Goal: Information Seeking & Learning: Learn about a topic

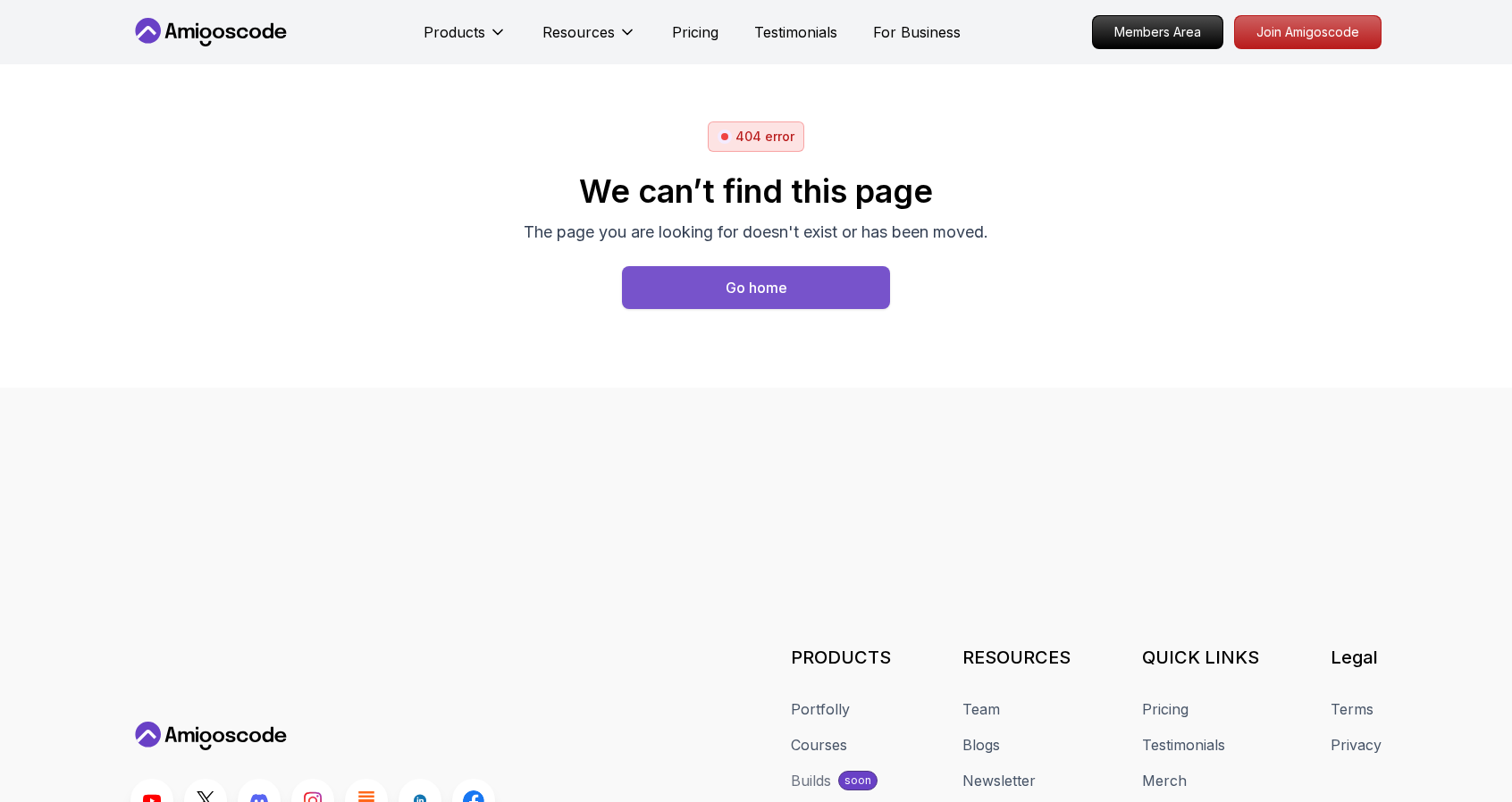
click at [749, 289] on div "Go home" at bounding box center [756, 288] width 61 height 21
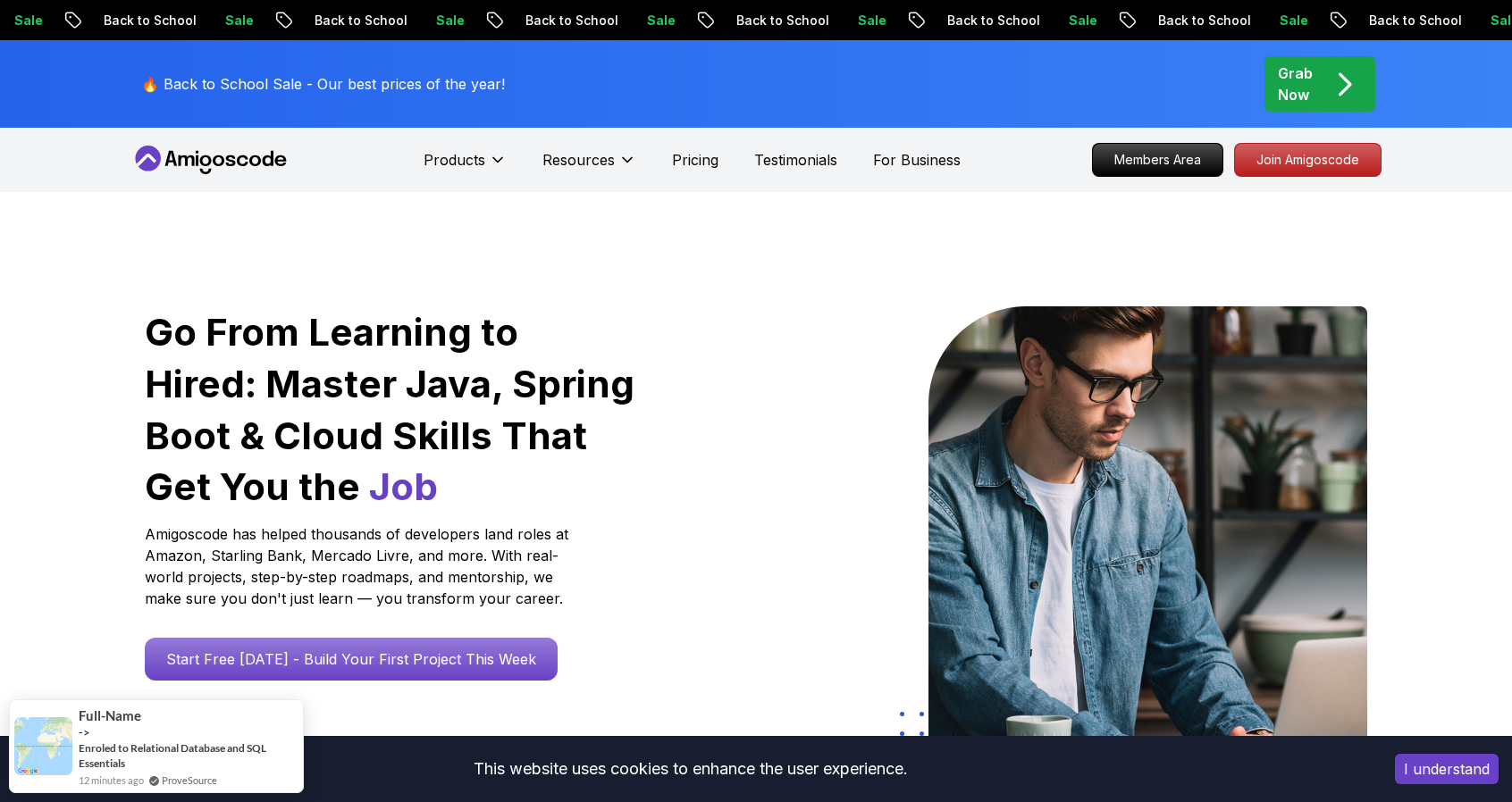
click at [227, 160] on icon at bounding box center [231, 160] width 10 height 11
click at [233, 154] on icon at bounding box center [211, 159] width 161 height 28
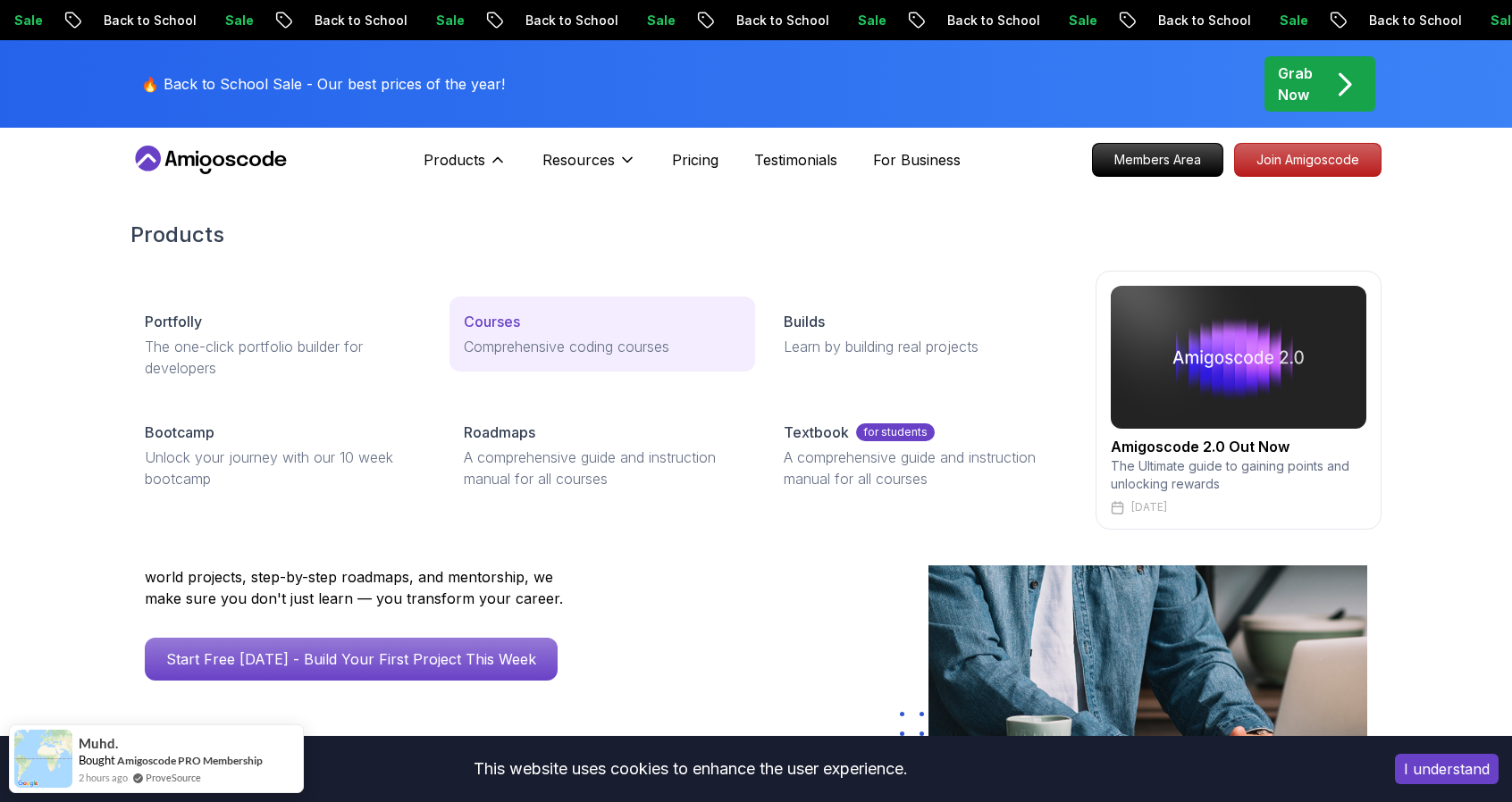
click at [555, 337] on p "Comprehensive coding courses" at bounding box center [601, 346] width 276 height 21
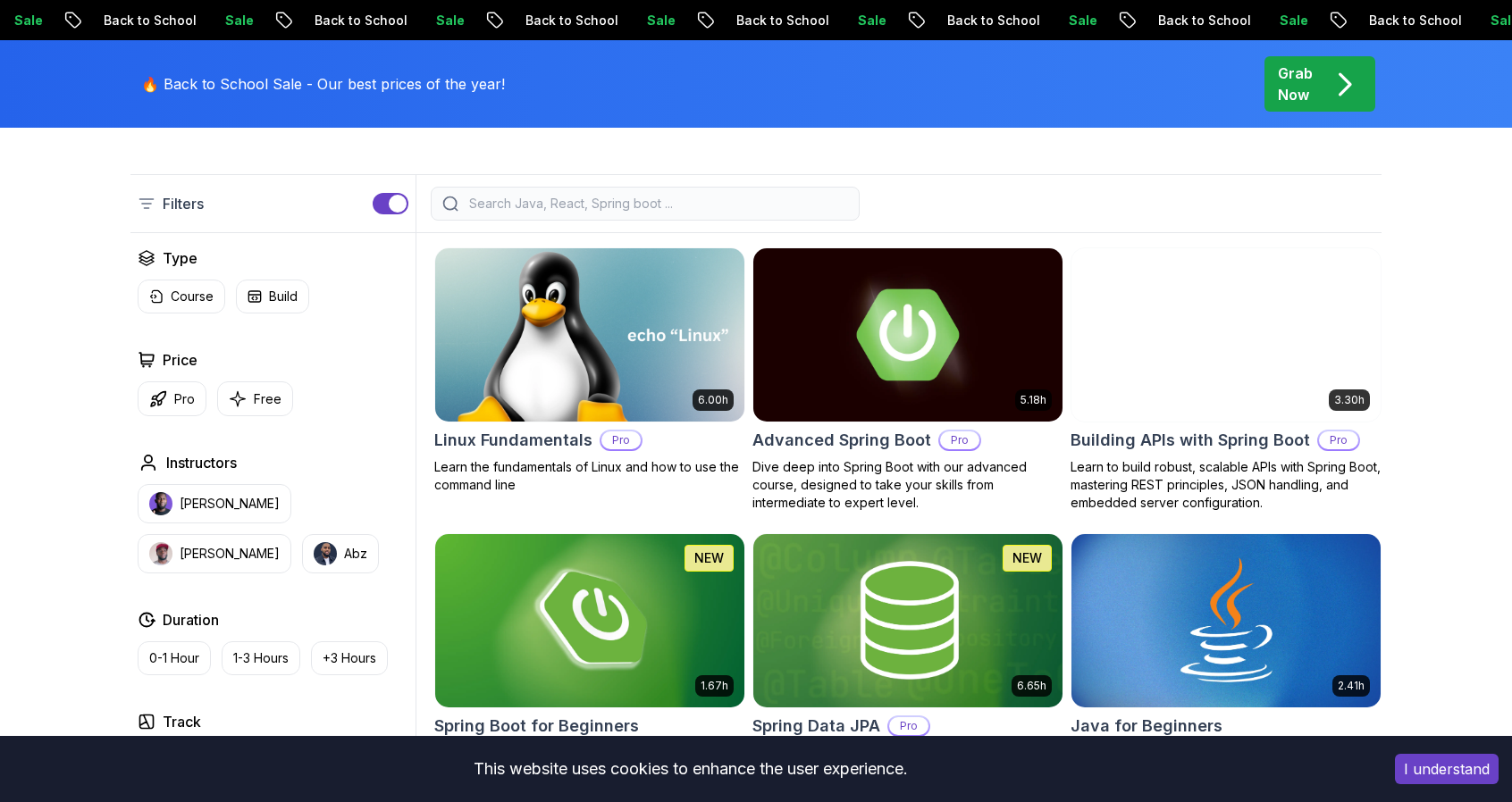
scroll to position [447, 0]
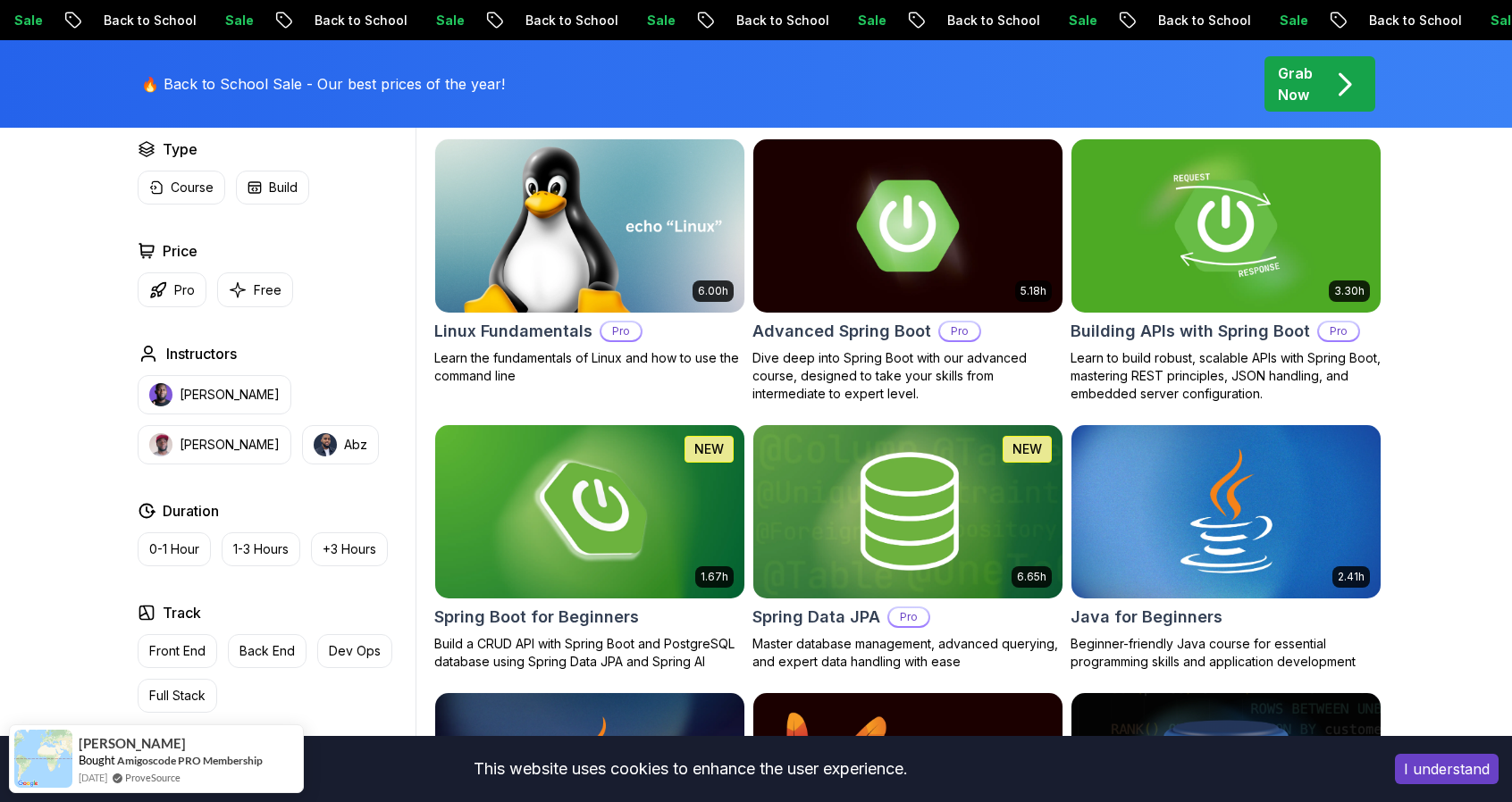
scroll to position [536, 0]
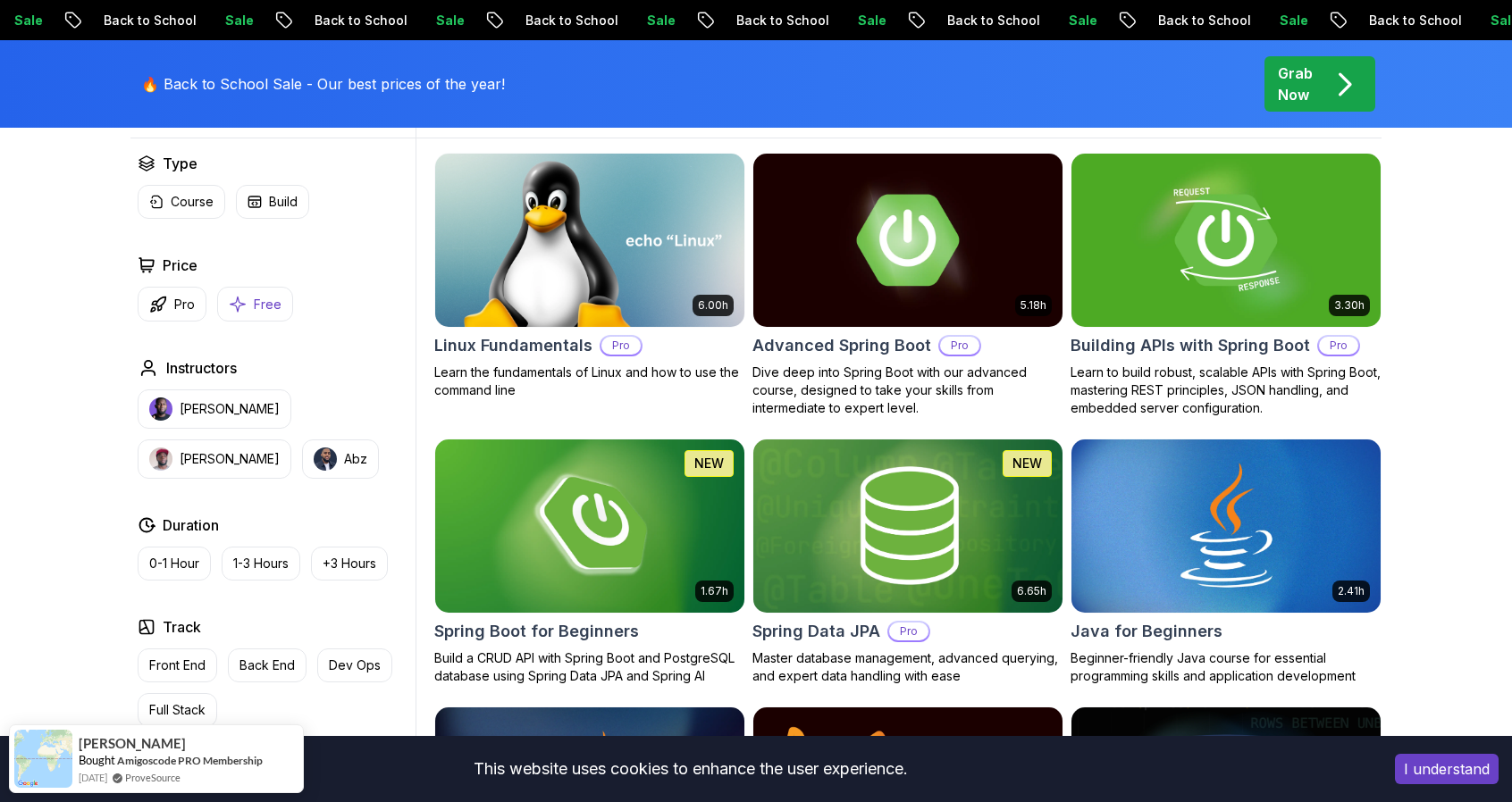
click at [265, 301] on p "Free" at bounding box center [267, 304] width 27 height 18
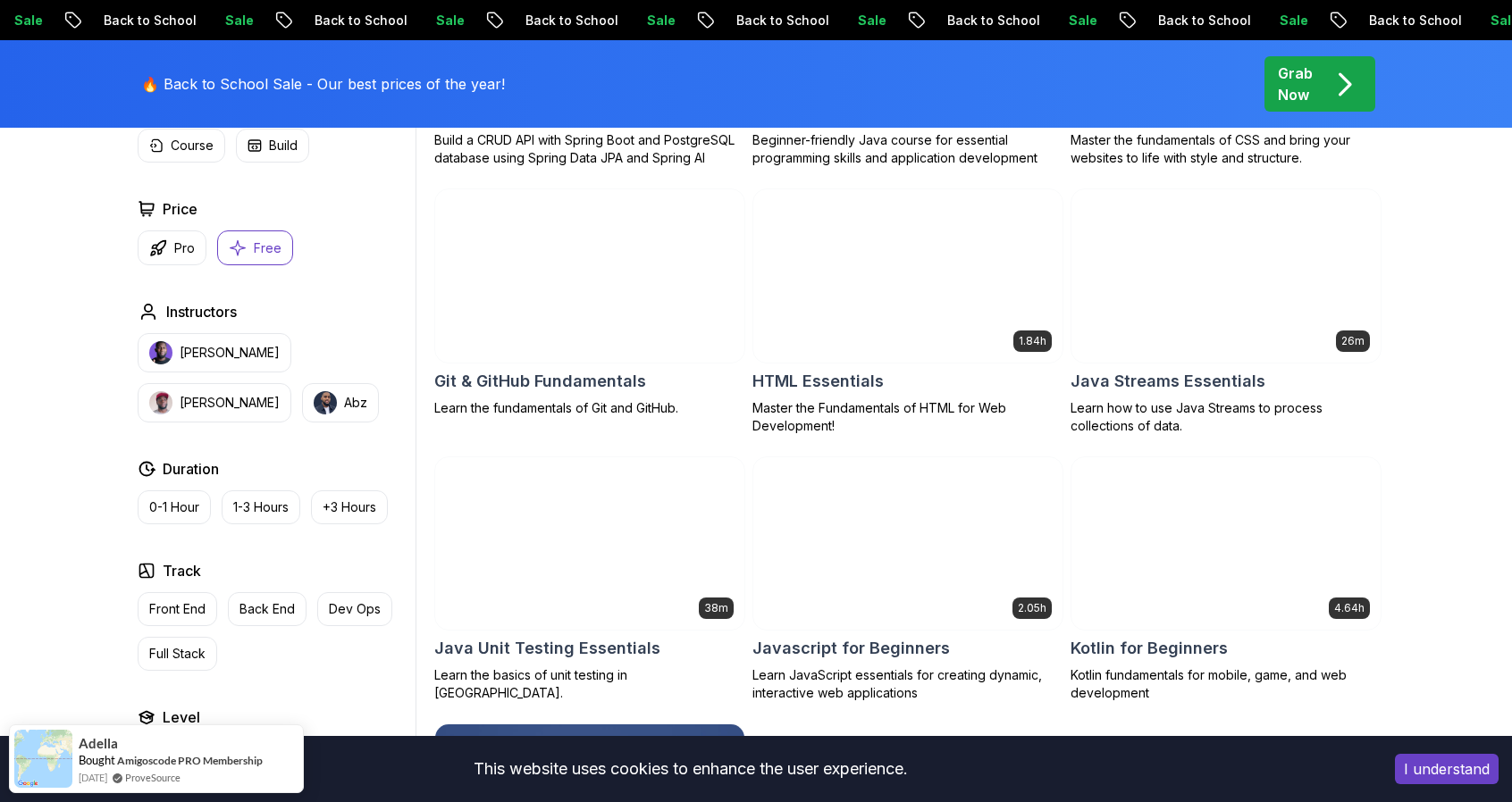
scroll to position [714, 0]
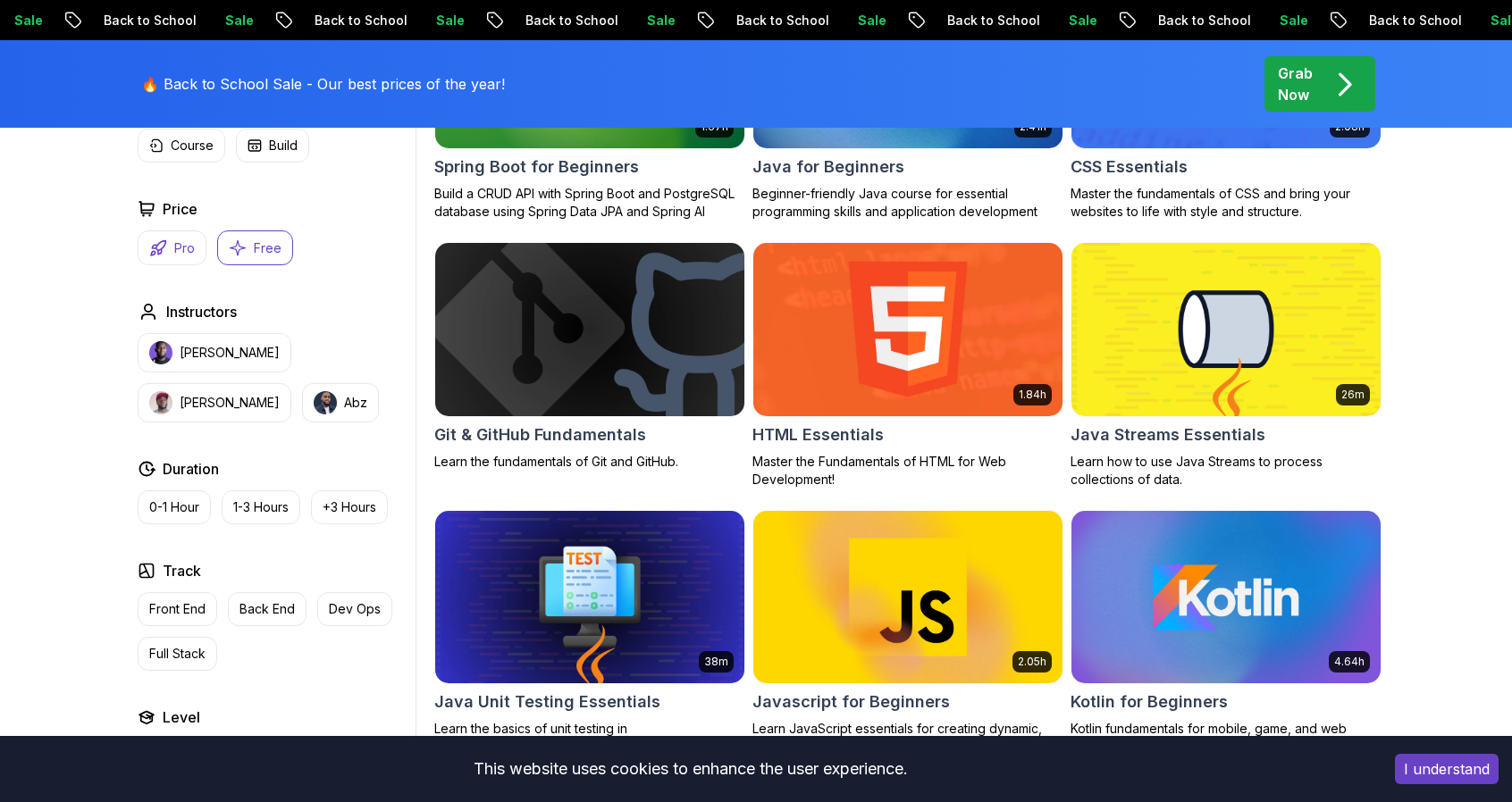
click at [175, 247] on p "Pro" at bounding box center [184, 248] width 20 height 18
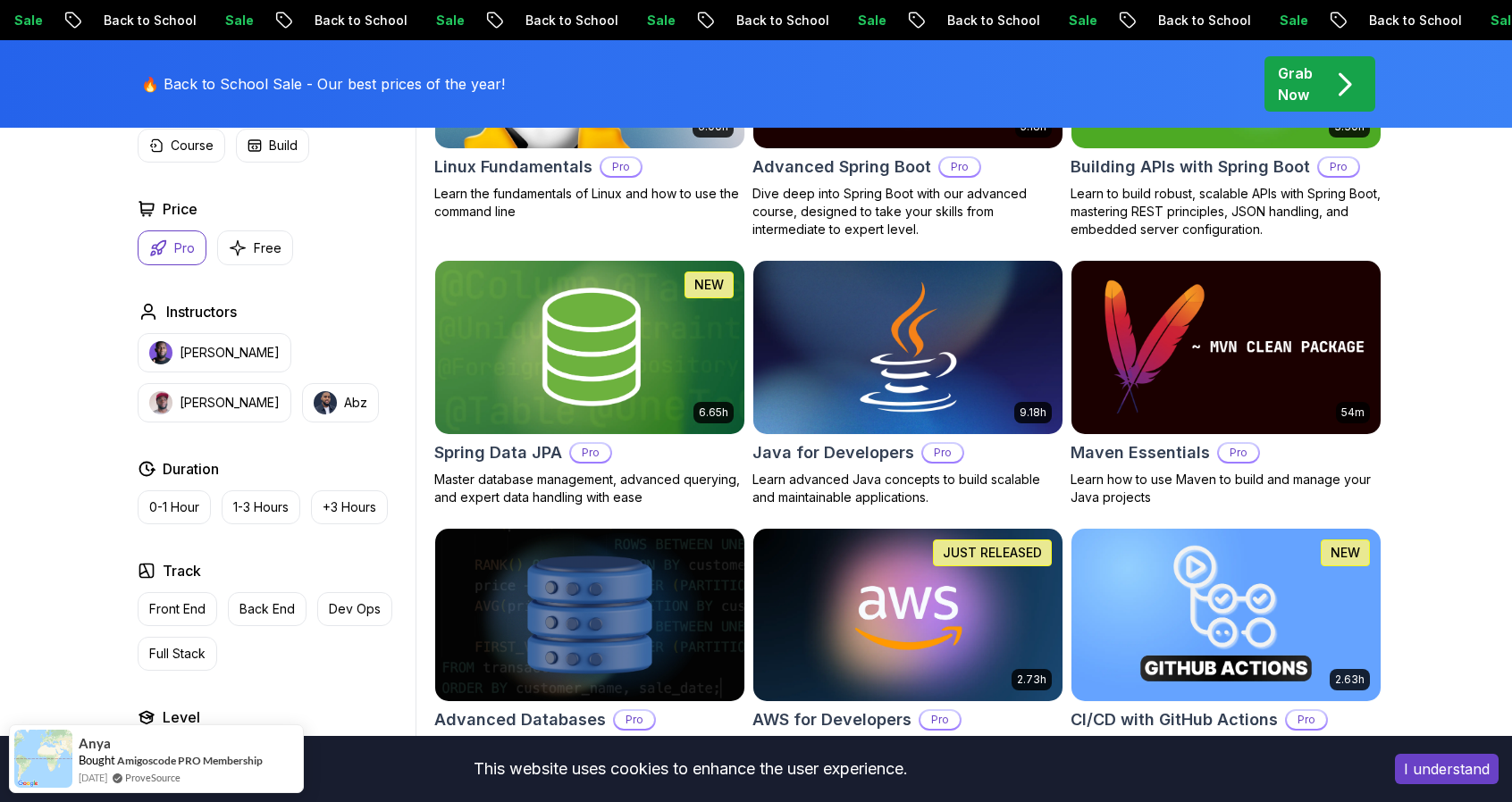
click at [857, 457] on h2 "Java for Developers" at bounding box center [834, 453] width 162 height 25
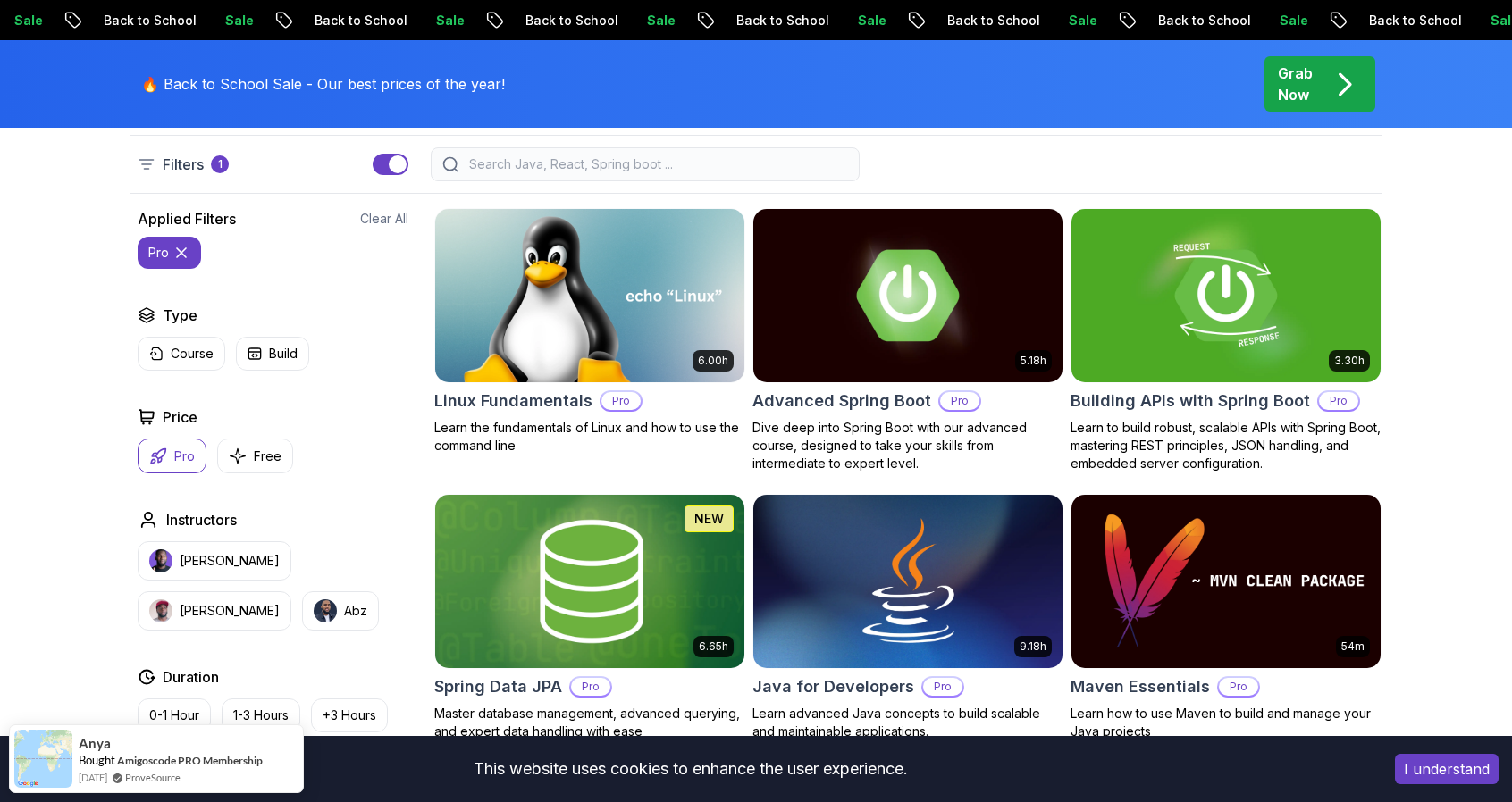
scroll to position [268, 0]
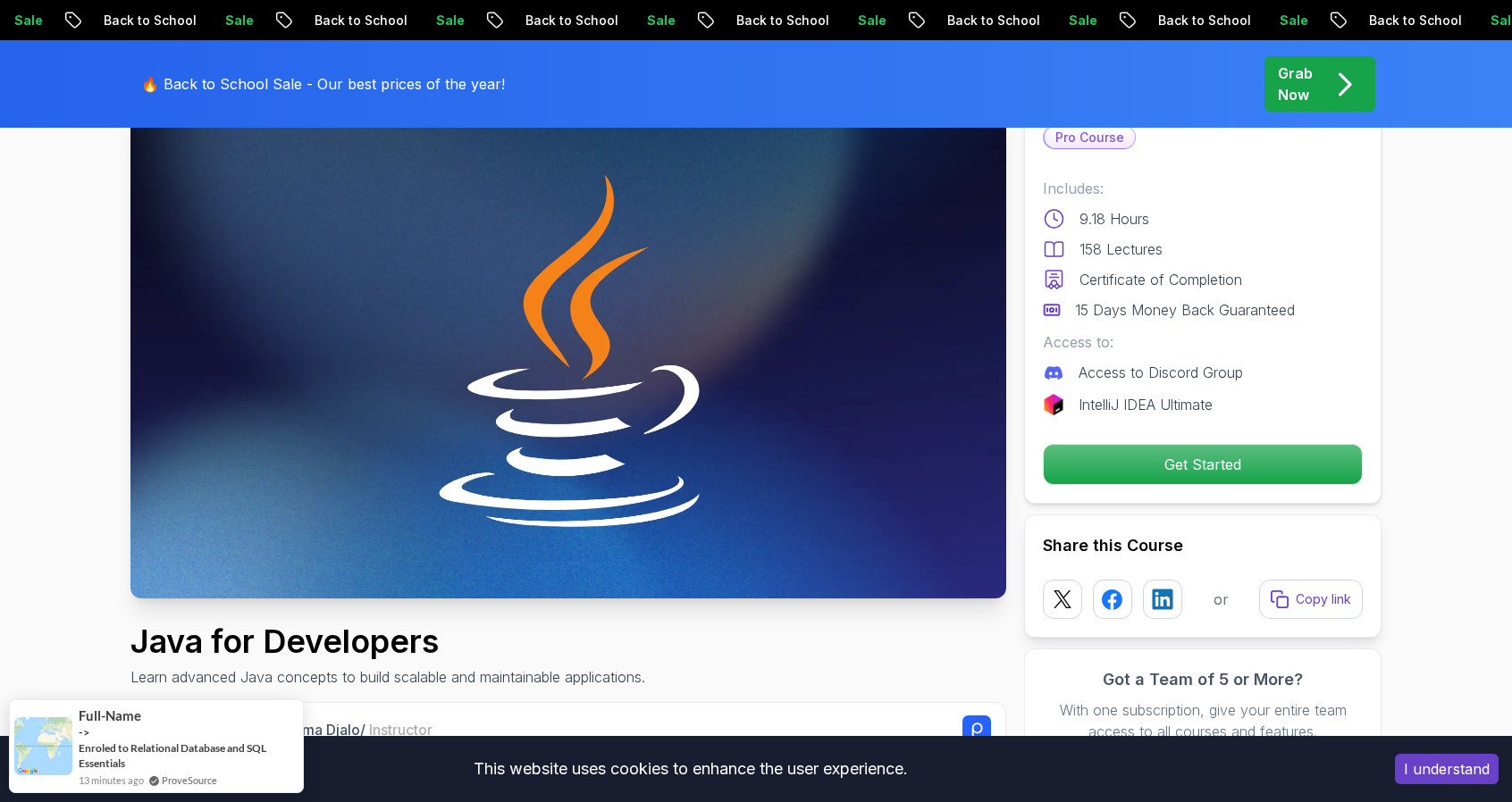
scroll to position [90, 0]
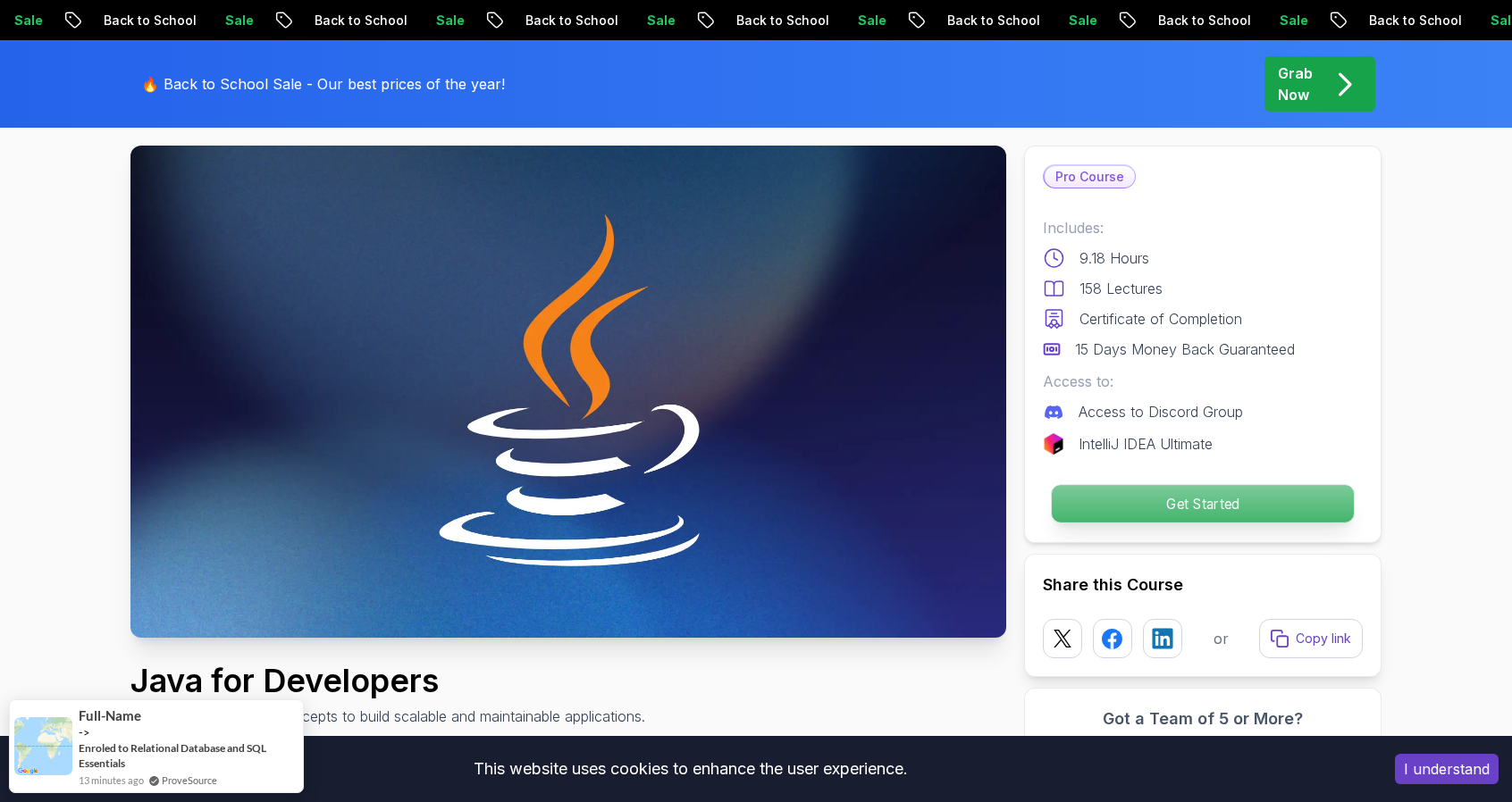
click at [1181, 496] on p "Get Started" at bounding box center [1203, 503] width 302 height 37
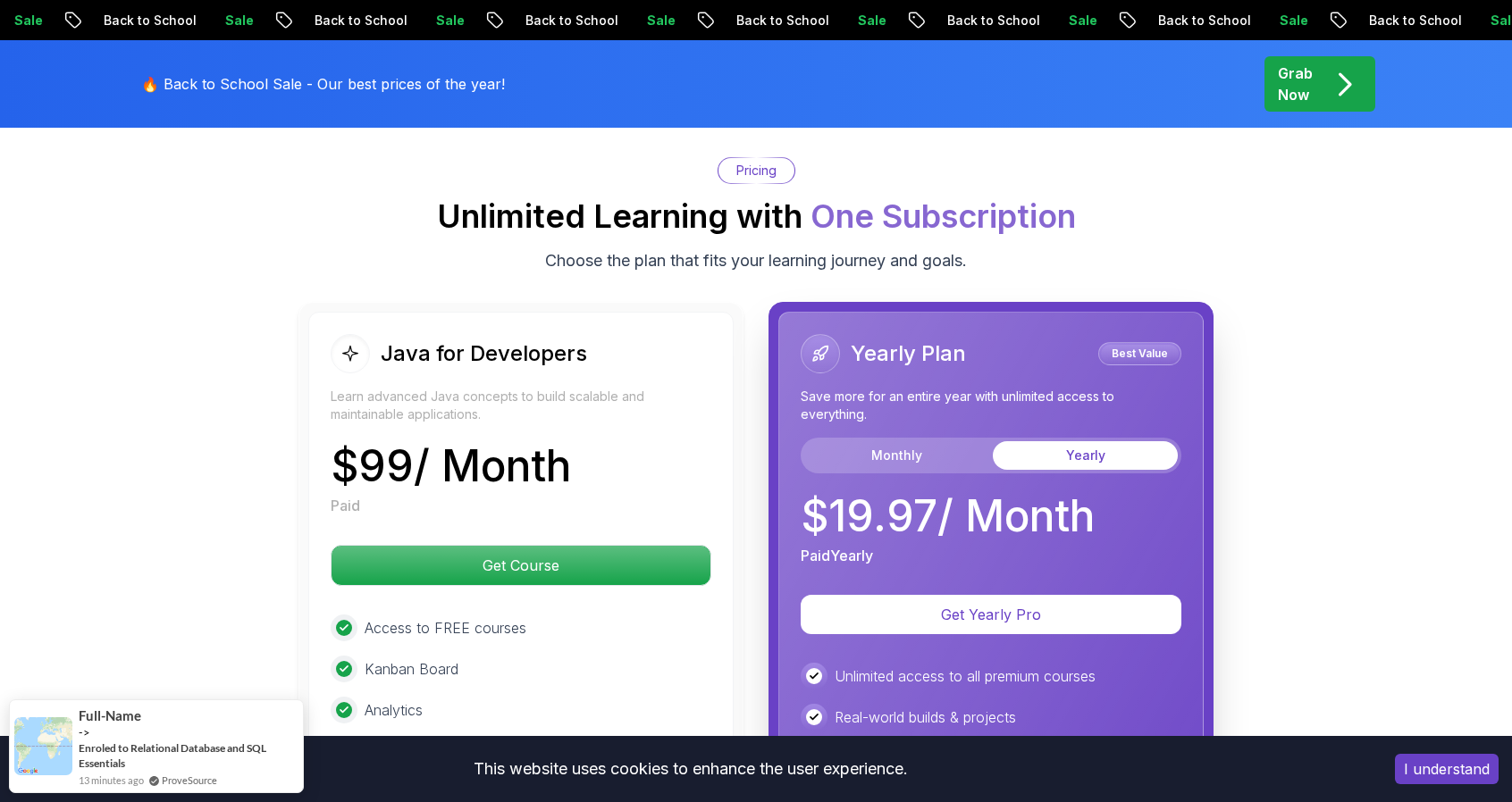
scroll to position [4270, 0]
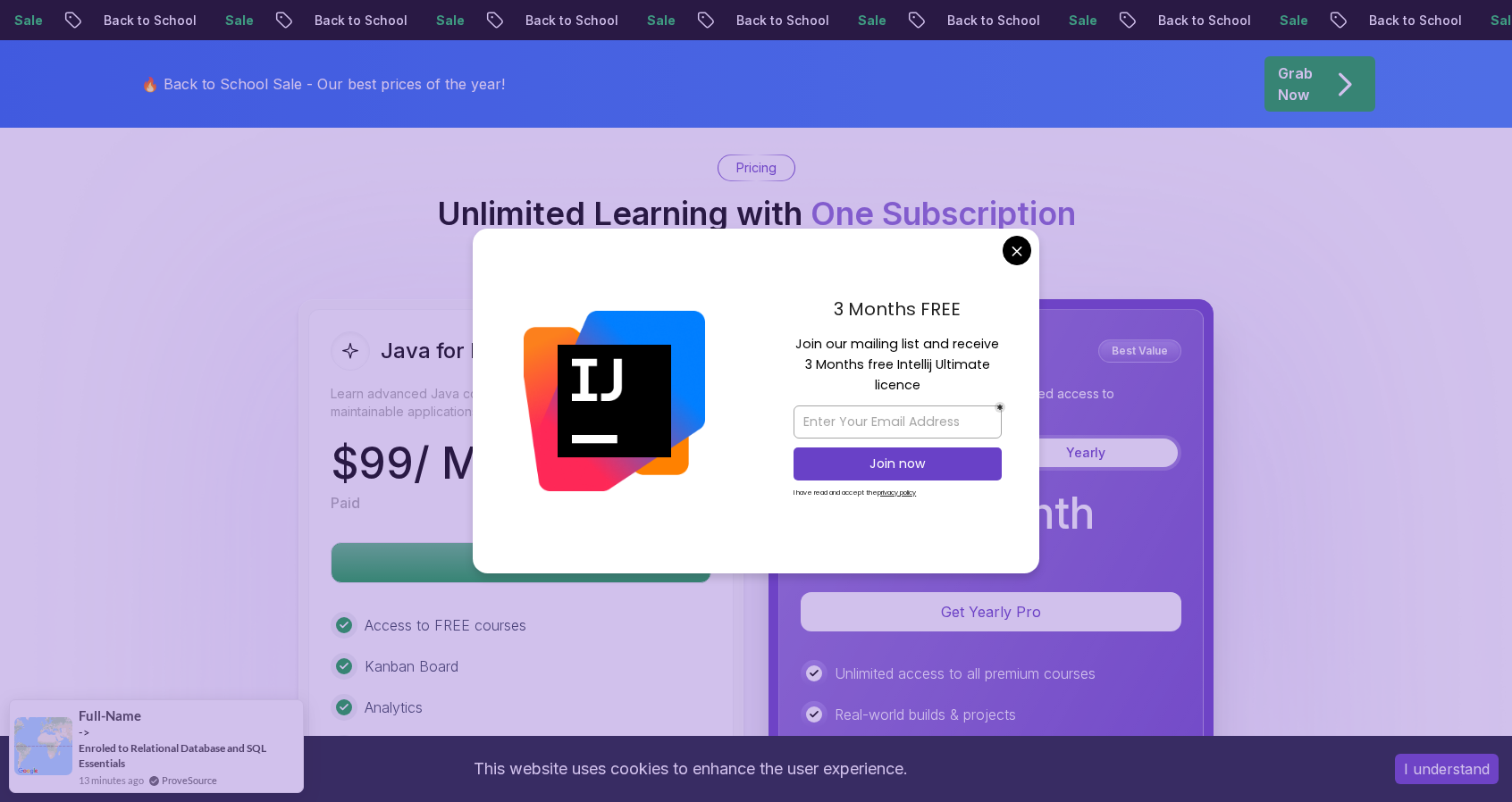
click at [1014, 253] on body "Sale Back to School Sale Back to School Sale Back to School Sale Back to School…" at bounding box center [756, 330] width 1512 height 9200
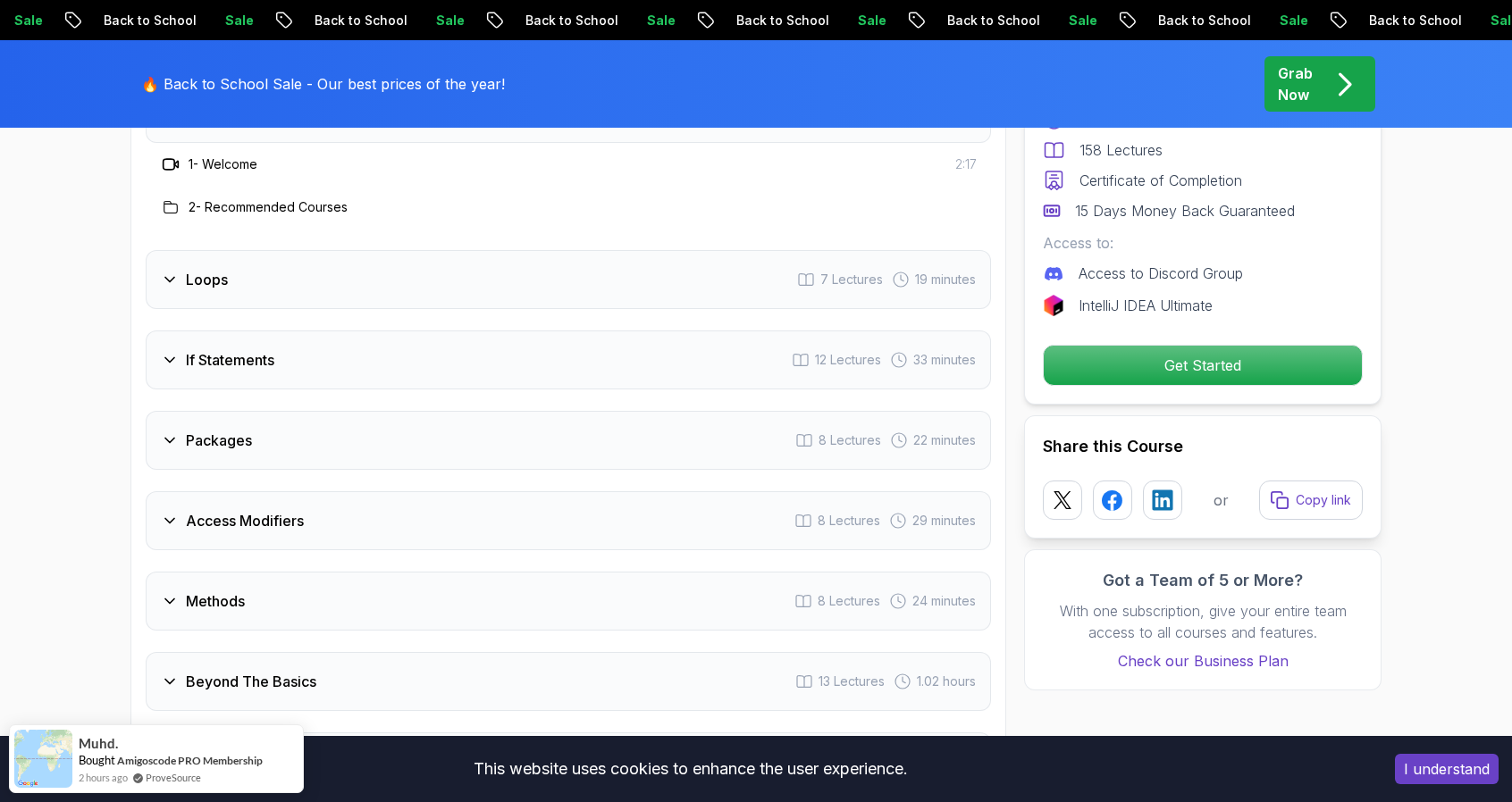
scroll to position [2483, 0]
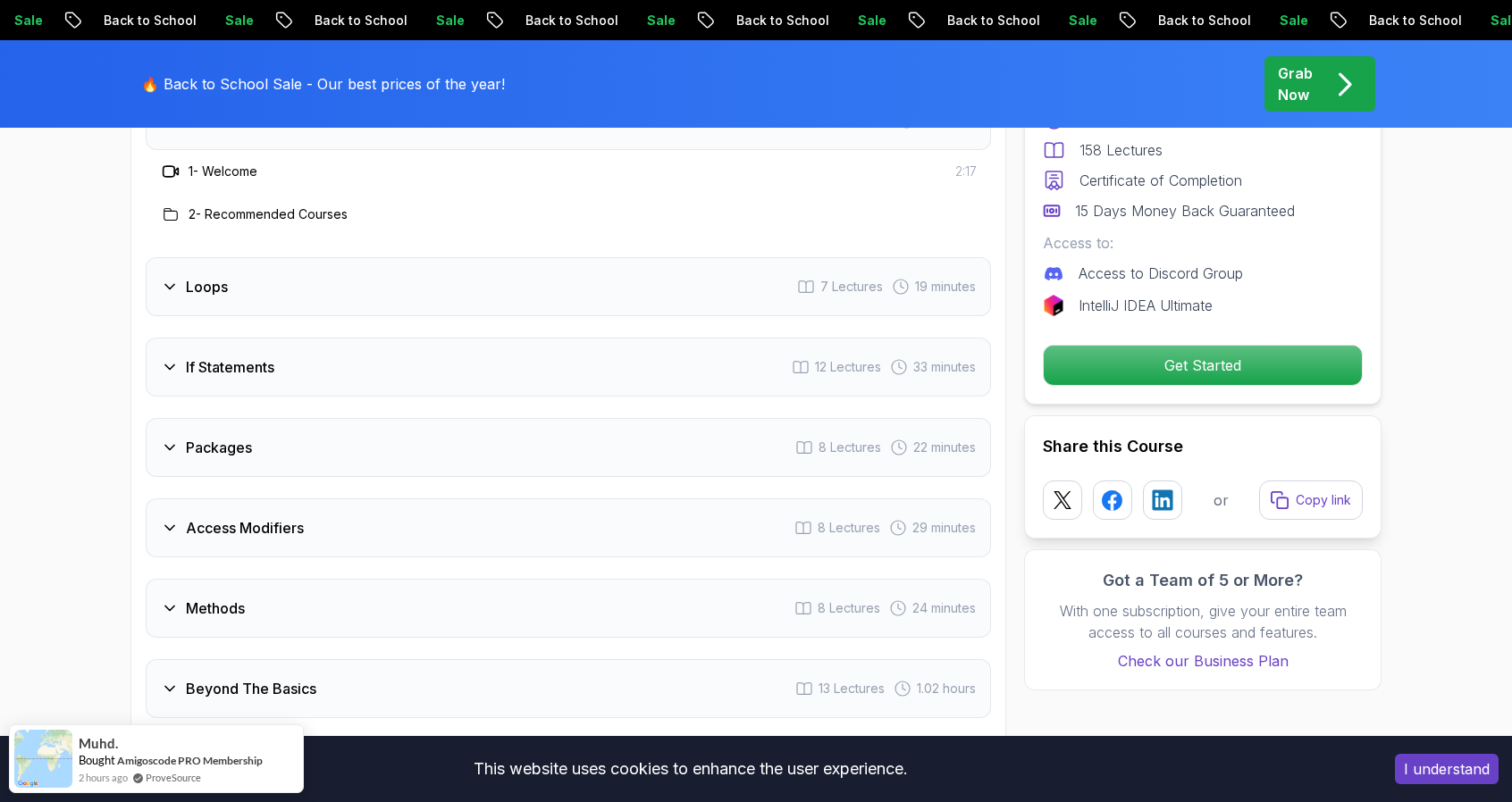
click at [196, 269] on div "Loops 7 Lectures 19 minutes" at bounding box center [568, 287] width 845 height 59
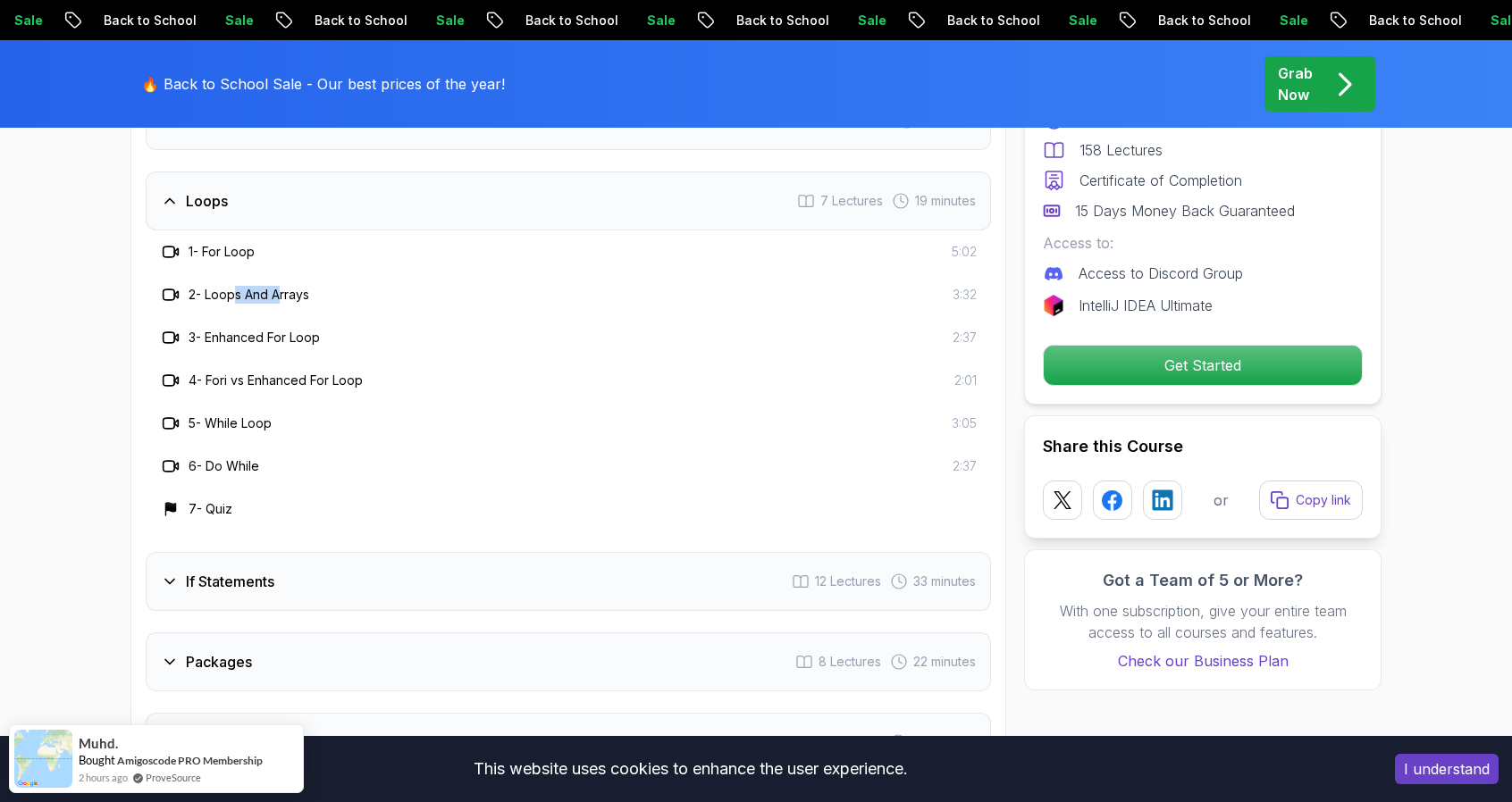
drag, startPoint x: 237, startPoint y: 246, endPoint x: 302, endPoint y: 289, distance: 77.9
click at [291, 280] on div "2 - Loops And Arrays 3:32" at bounding box center [568, 295] width 845 height 43
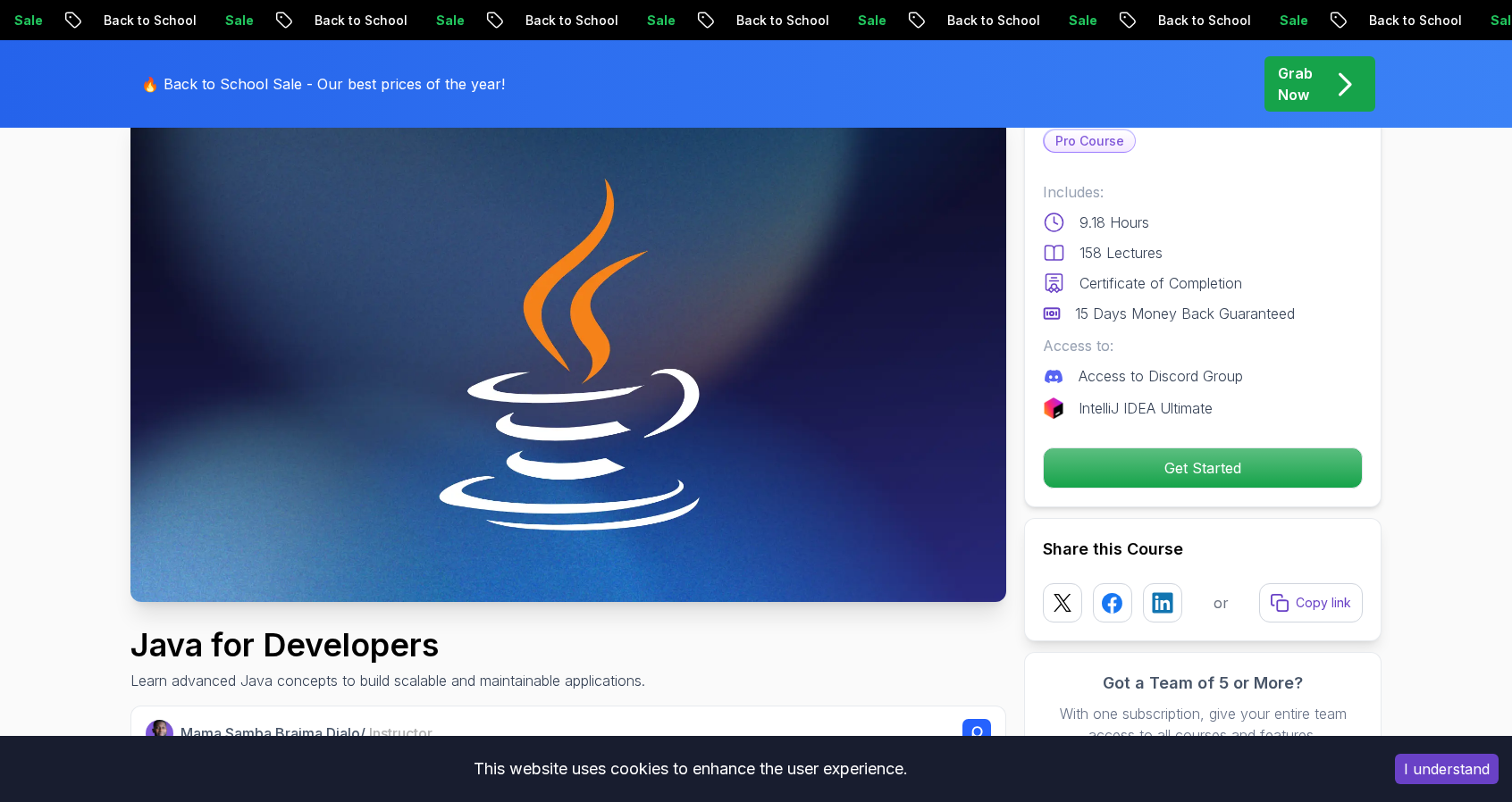
scroll to position [0, 0]
